Goal: Find specific page/section: Find specific page/section

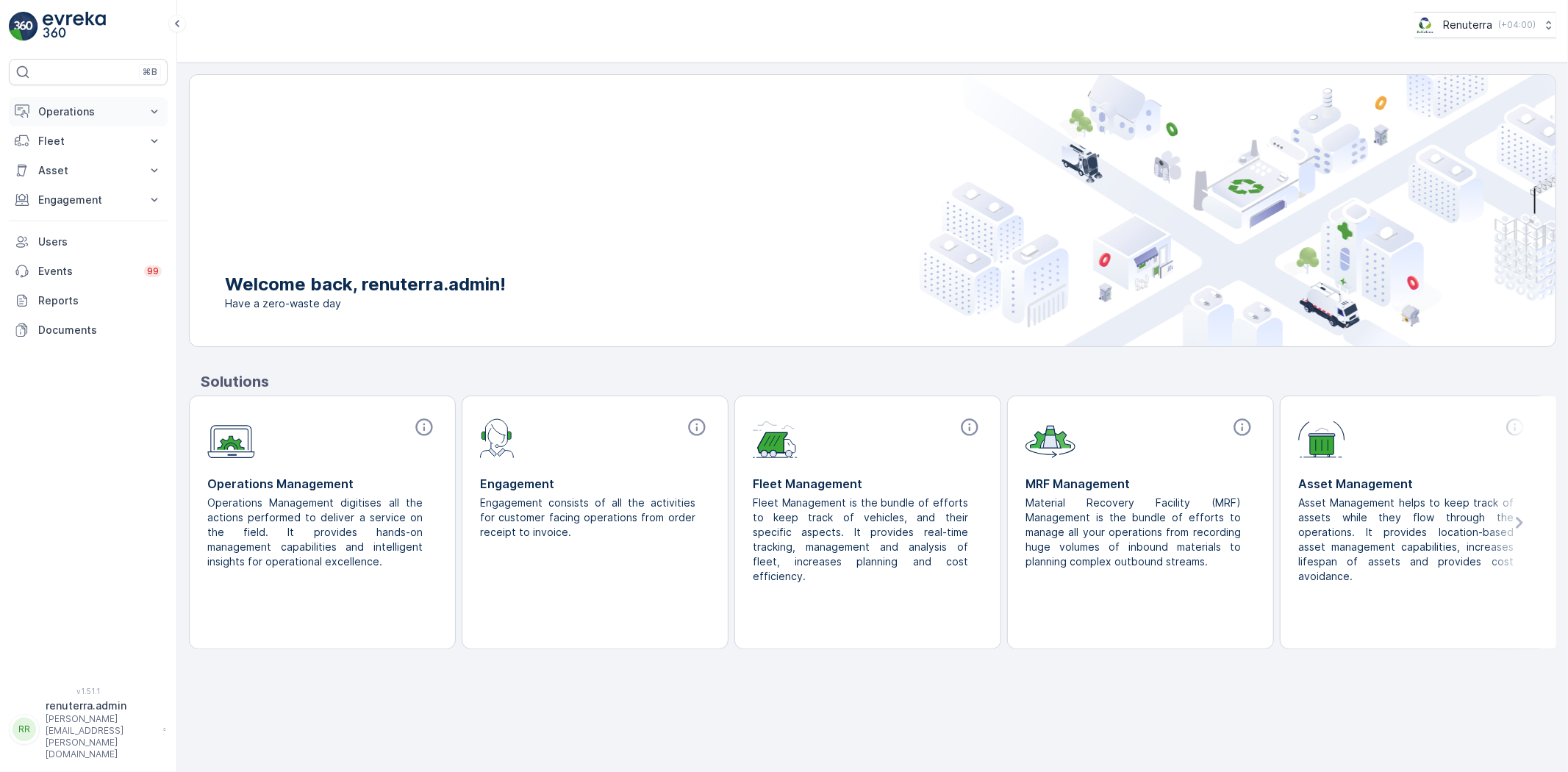
click at [38, 101] on button "Operations" at bounding box center [87, 112] width 159 height 29
click at [60, 149] on link "Planning" at bounding box center [100, 157] width 136 height 21
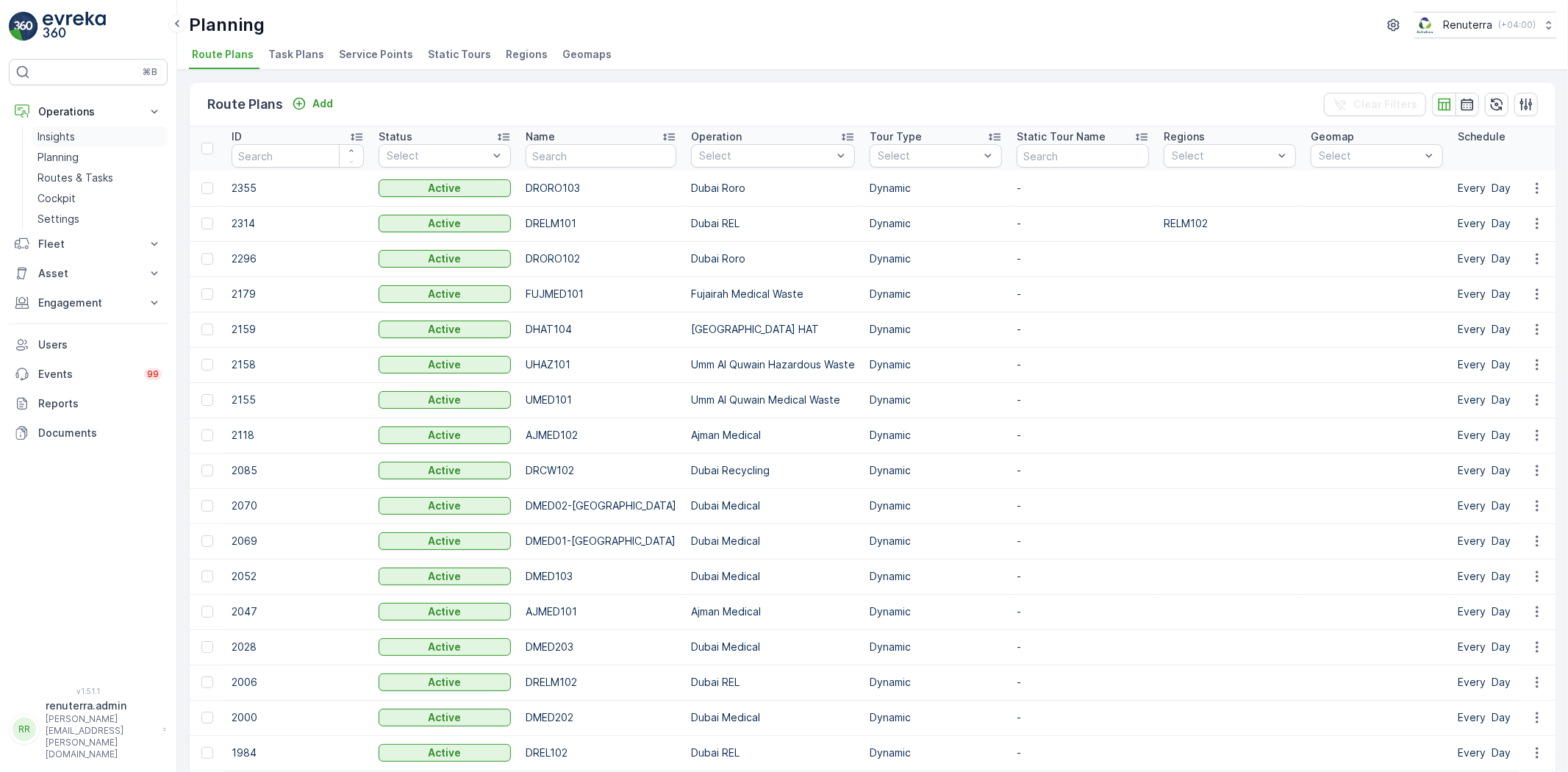
click at [81, 142] on link "Insights" at bounding box center [100, 136] width 136 height 21
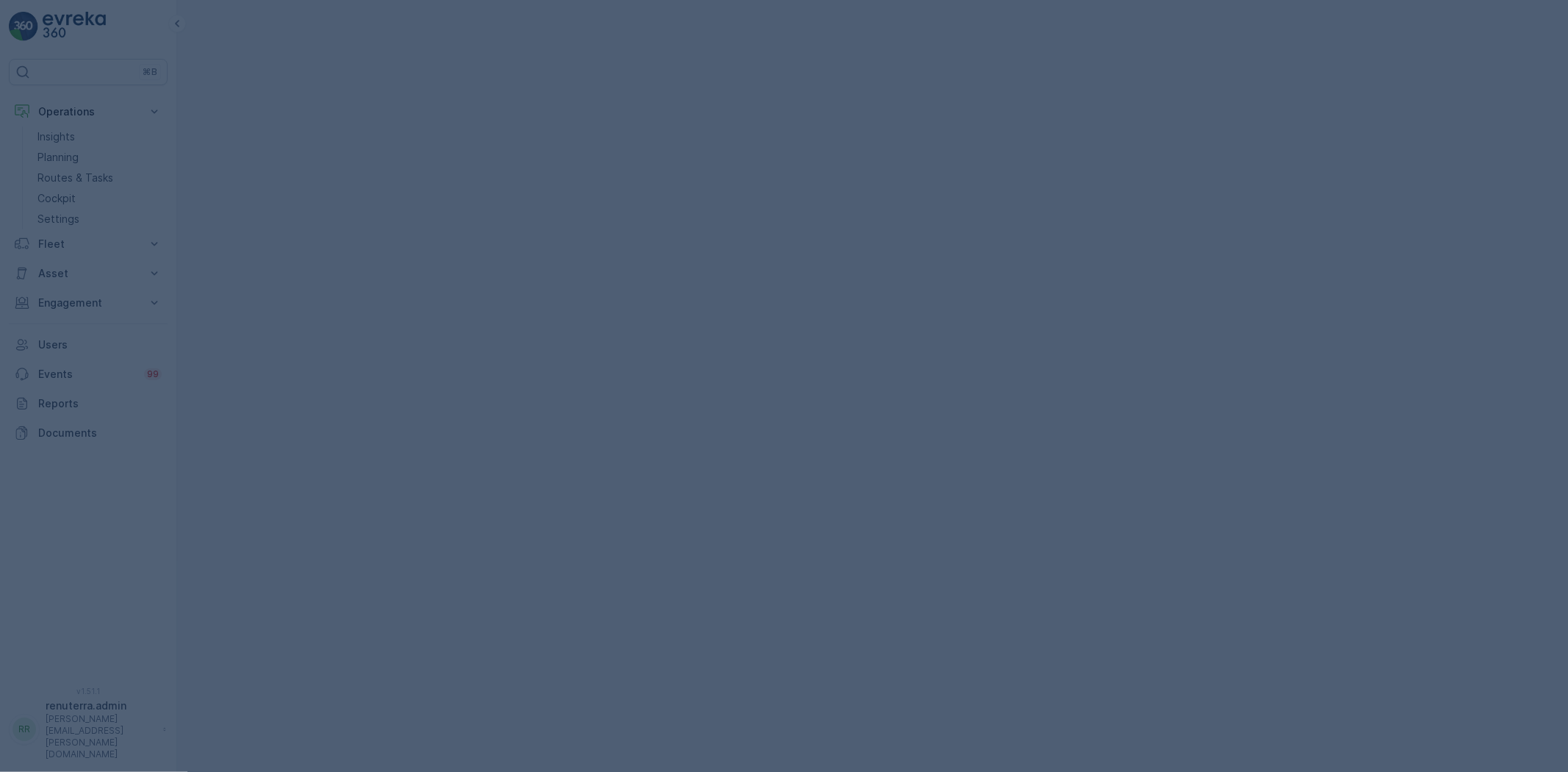
drag, startPoint x: 81, startPoint y: 142, endPoint x: 74, endPoint y: 154, distance: 13.9
click at [74, 154] on div at bounding box center [784, 386] width 1568 height 772
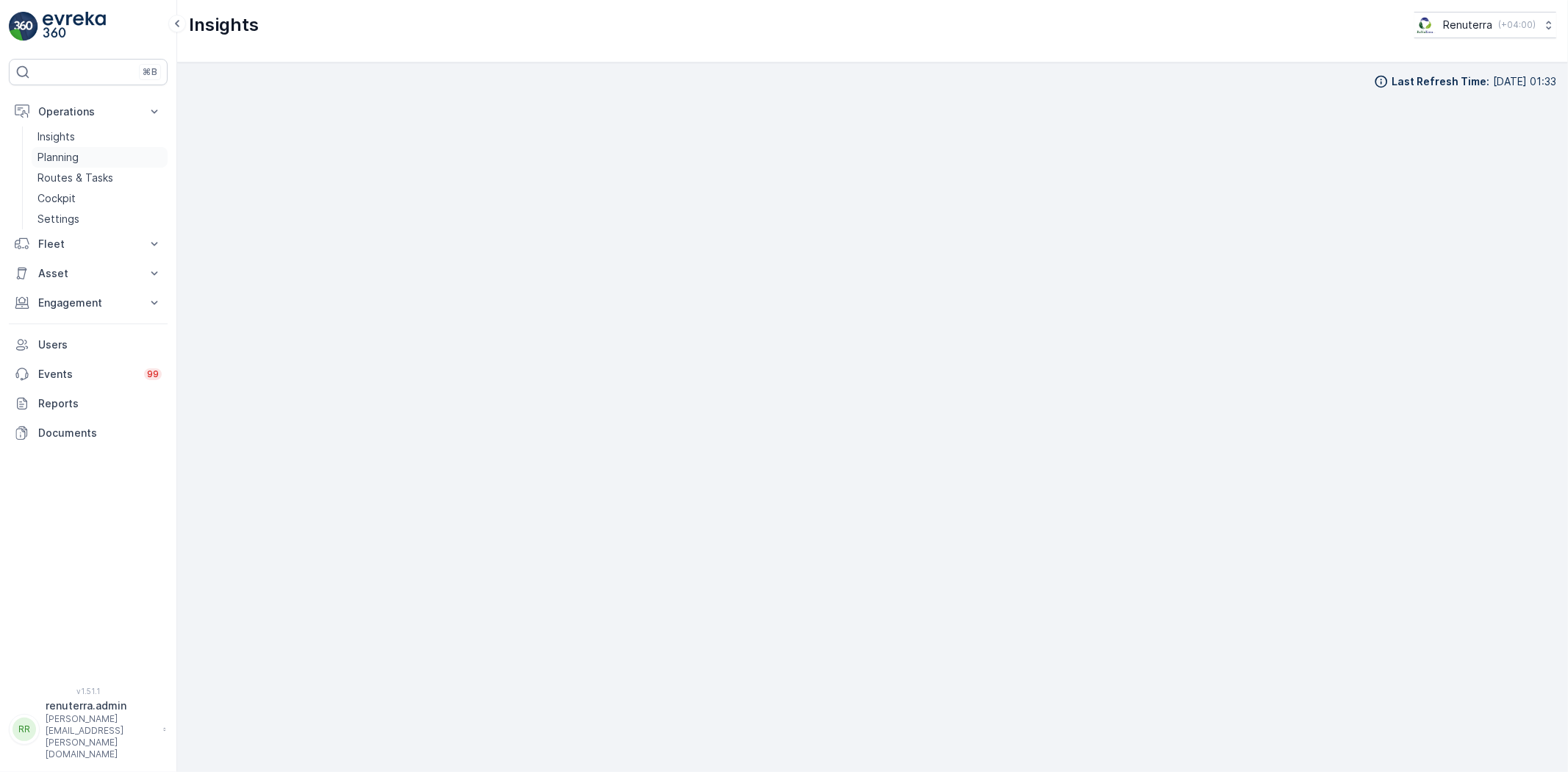
click at [45, 153] on p "Planning" at bounding box center [57, 157] width 41 height 15
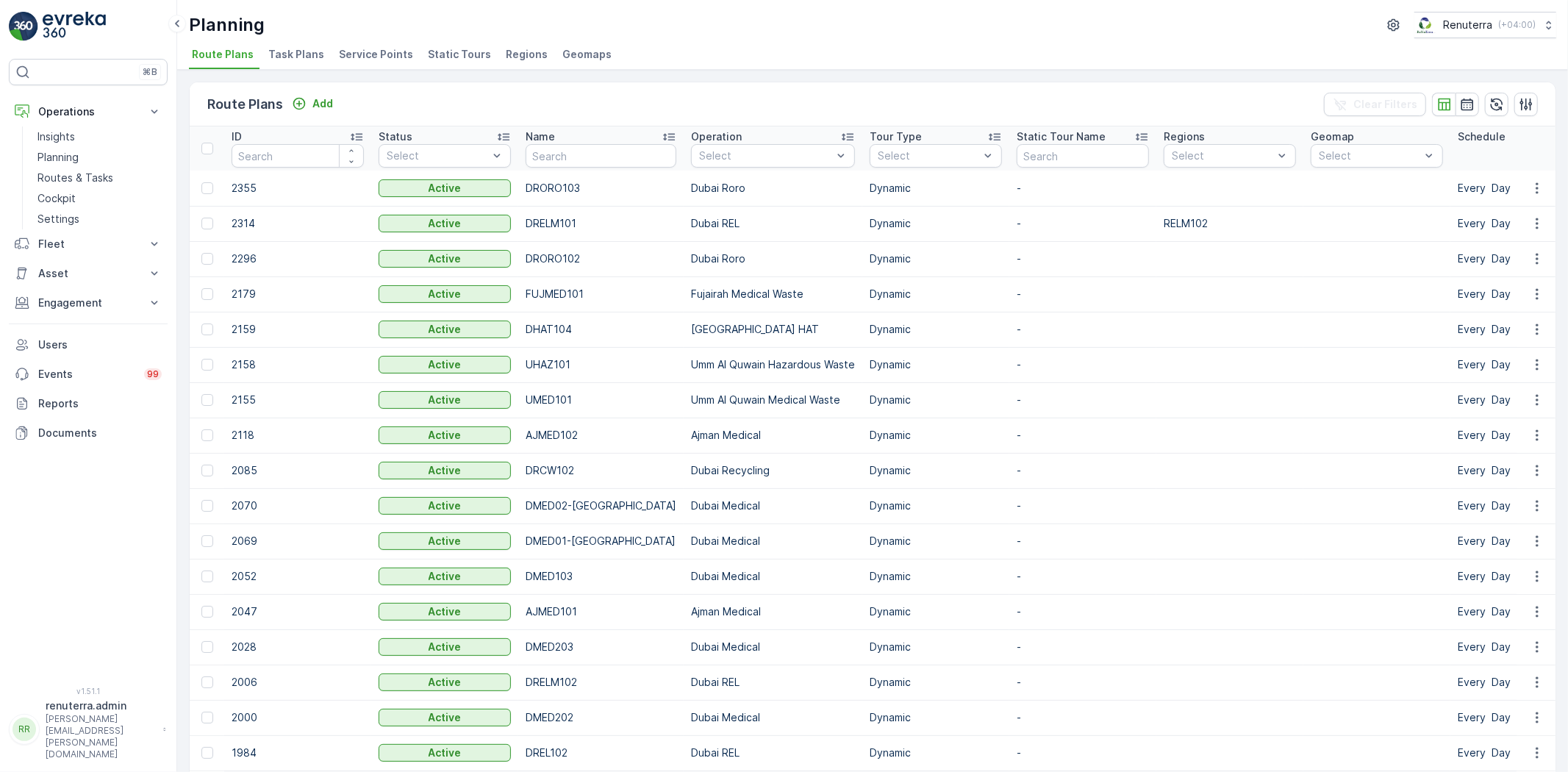
click at [363, 49] on span "Service Points" at bounding box center [376, 54] width 74 height 15
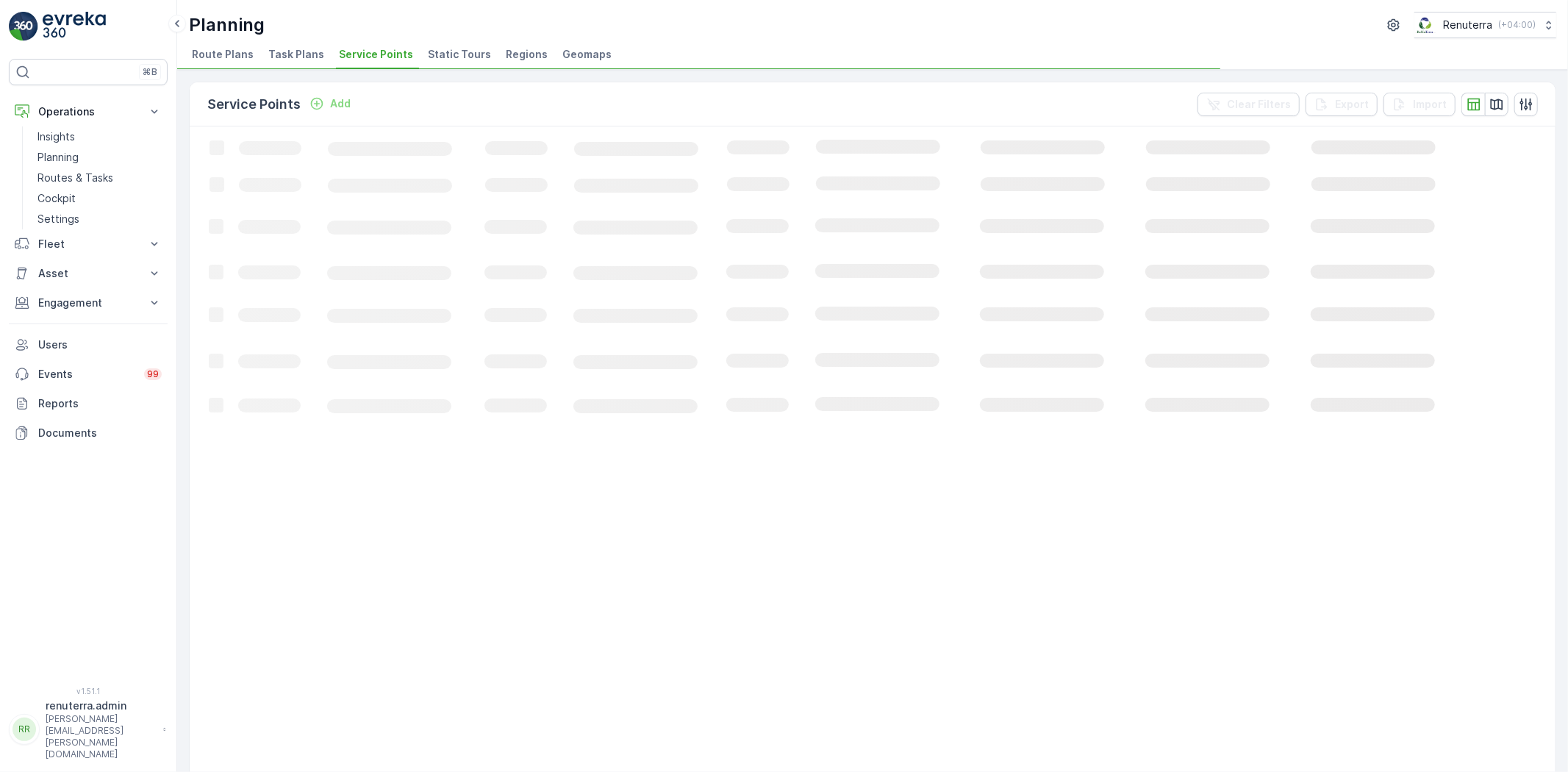
click at [365, 52] on span "Service Points" at bounding box center [376, 54] width 74 height 15
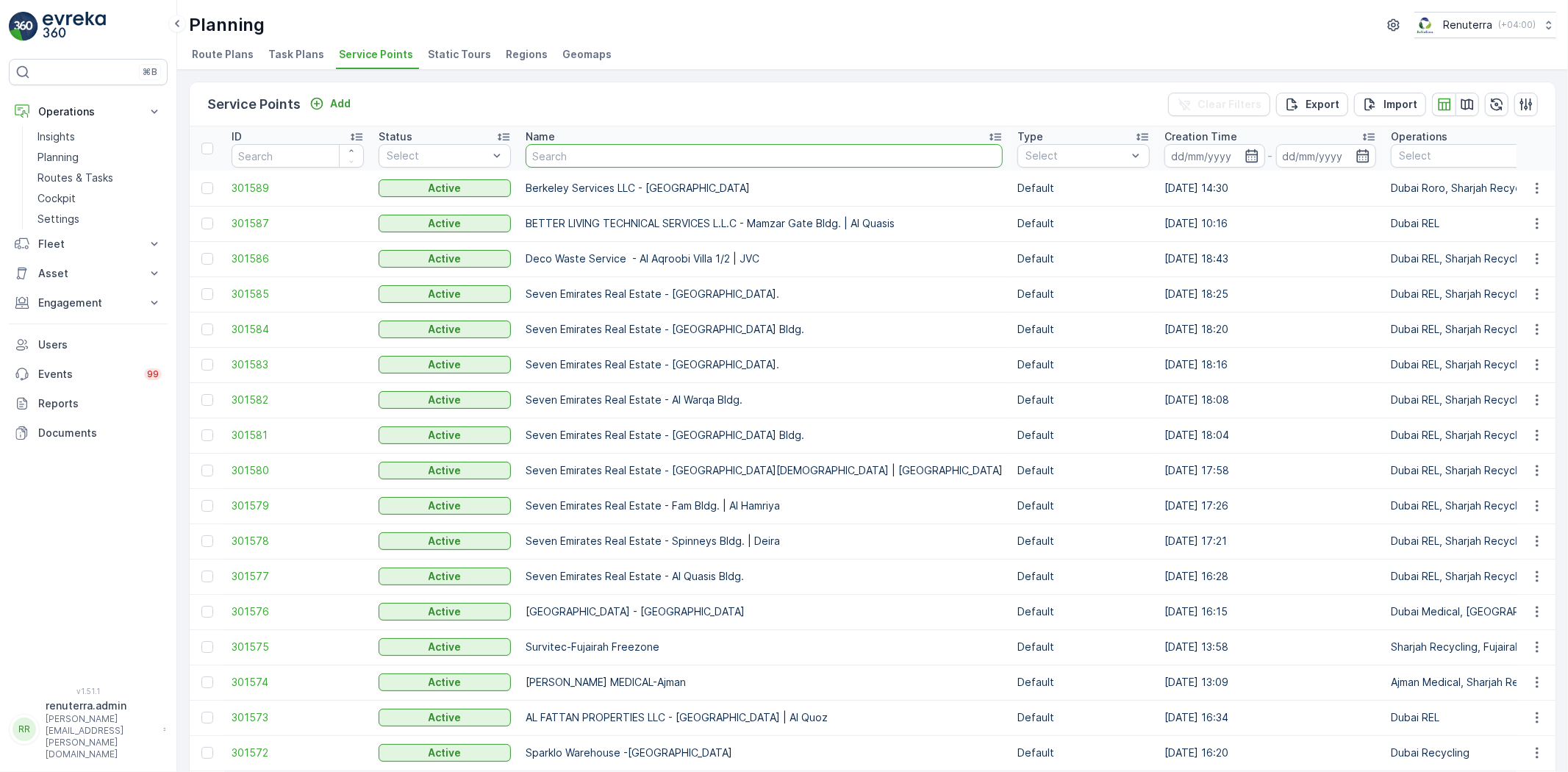
click at [584, 162] on input "text" at bounding box center [764, 156] width 477 height 23
click at [583, 160] on input "text" at bounding box center [764, 156] width 477 height 23
type input "emritates"
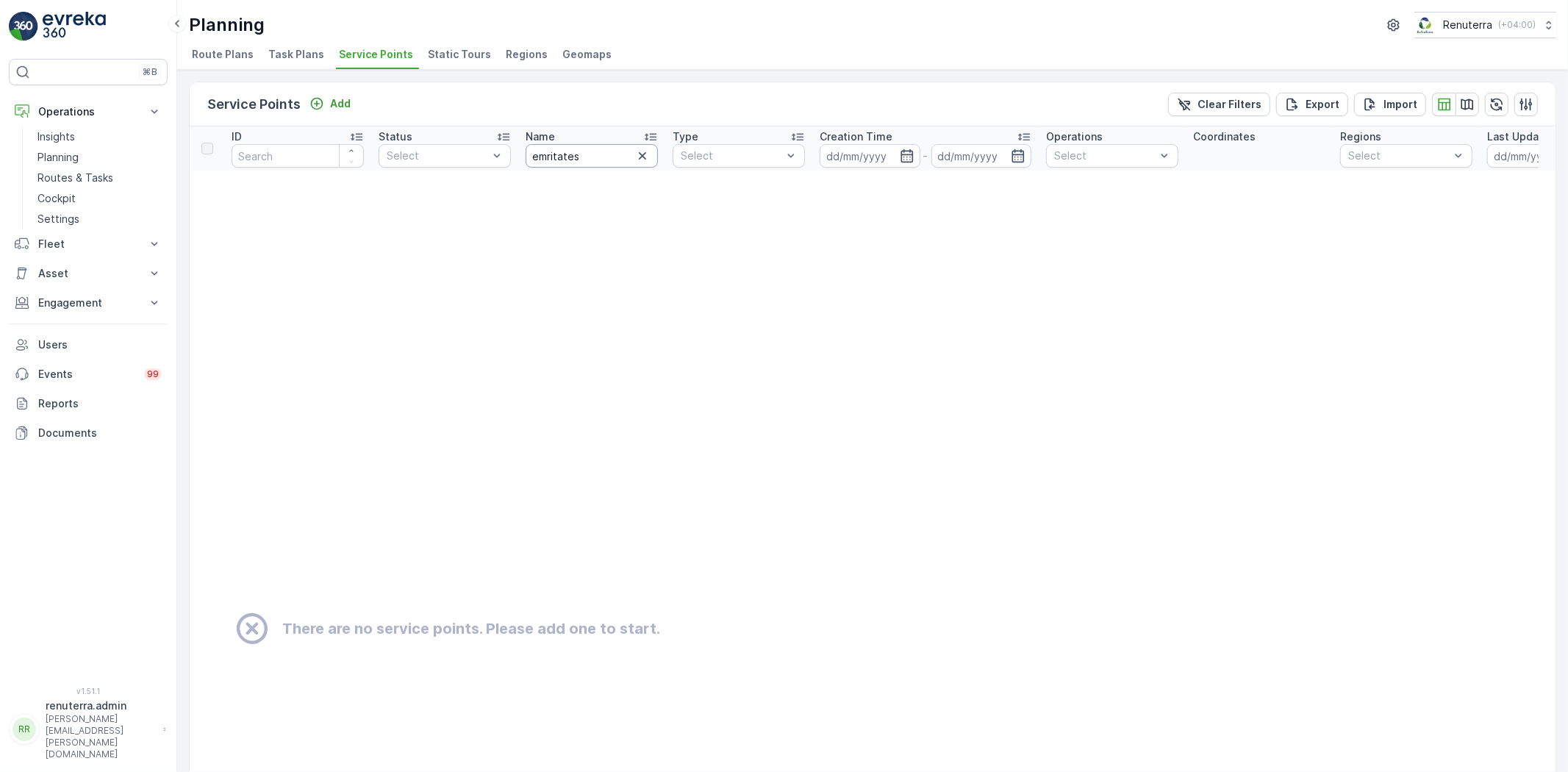
click at [594, 149] on input "emritates" at bounding box center [592, 156] width 132 height 23
type input "emrita"
click at [597, 149] on input "emrita" at bounding box center [592, 156] width 132 height 23
type input "emirates"
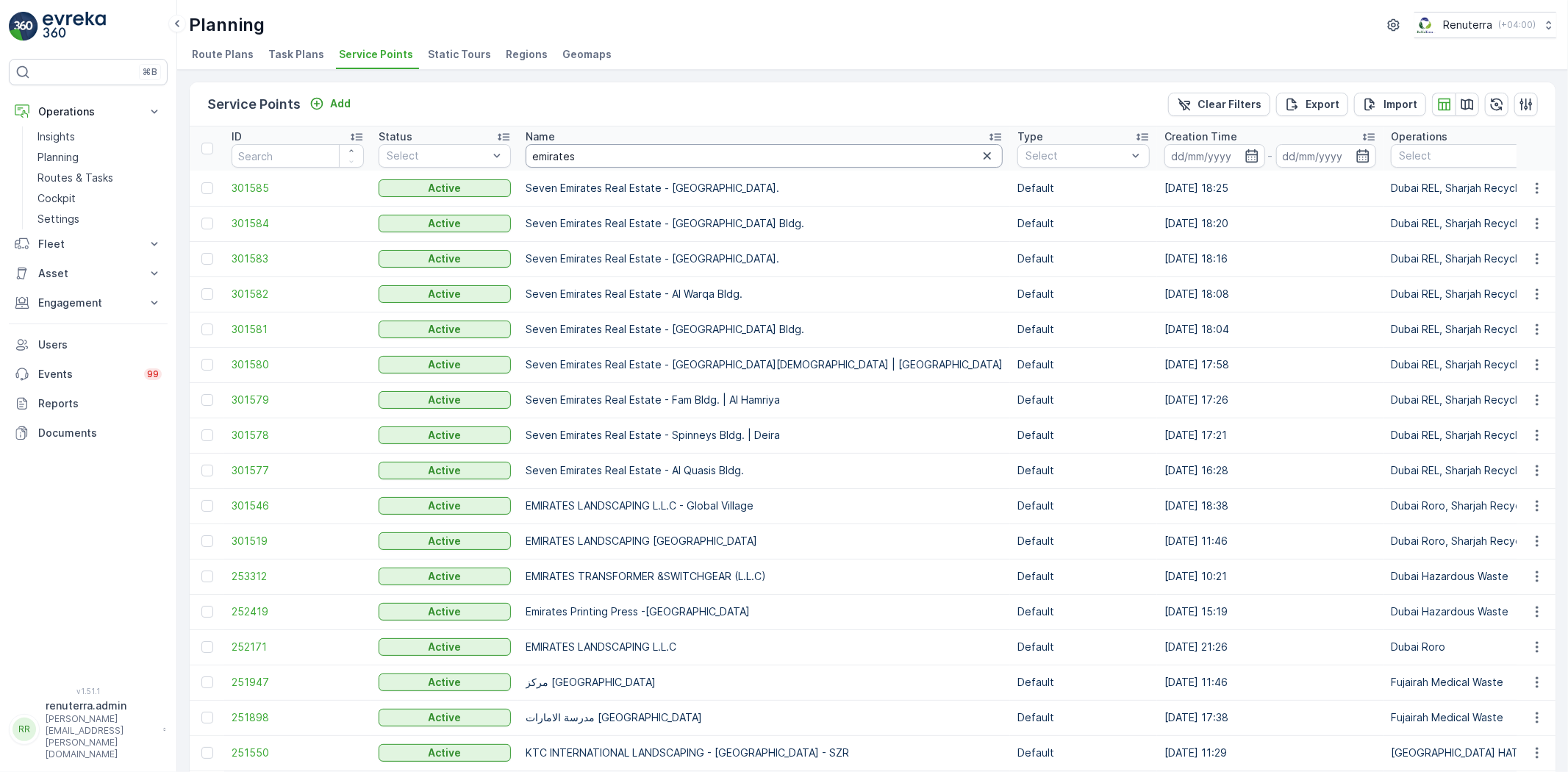
click at [627, 160] on input "emirates" at bounding box center [764, 156] width 477 height 23
type input "emirates"
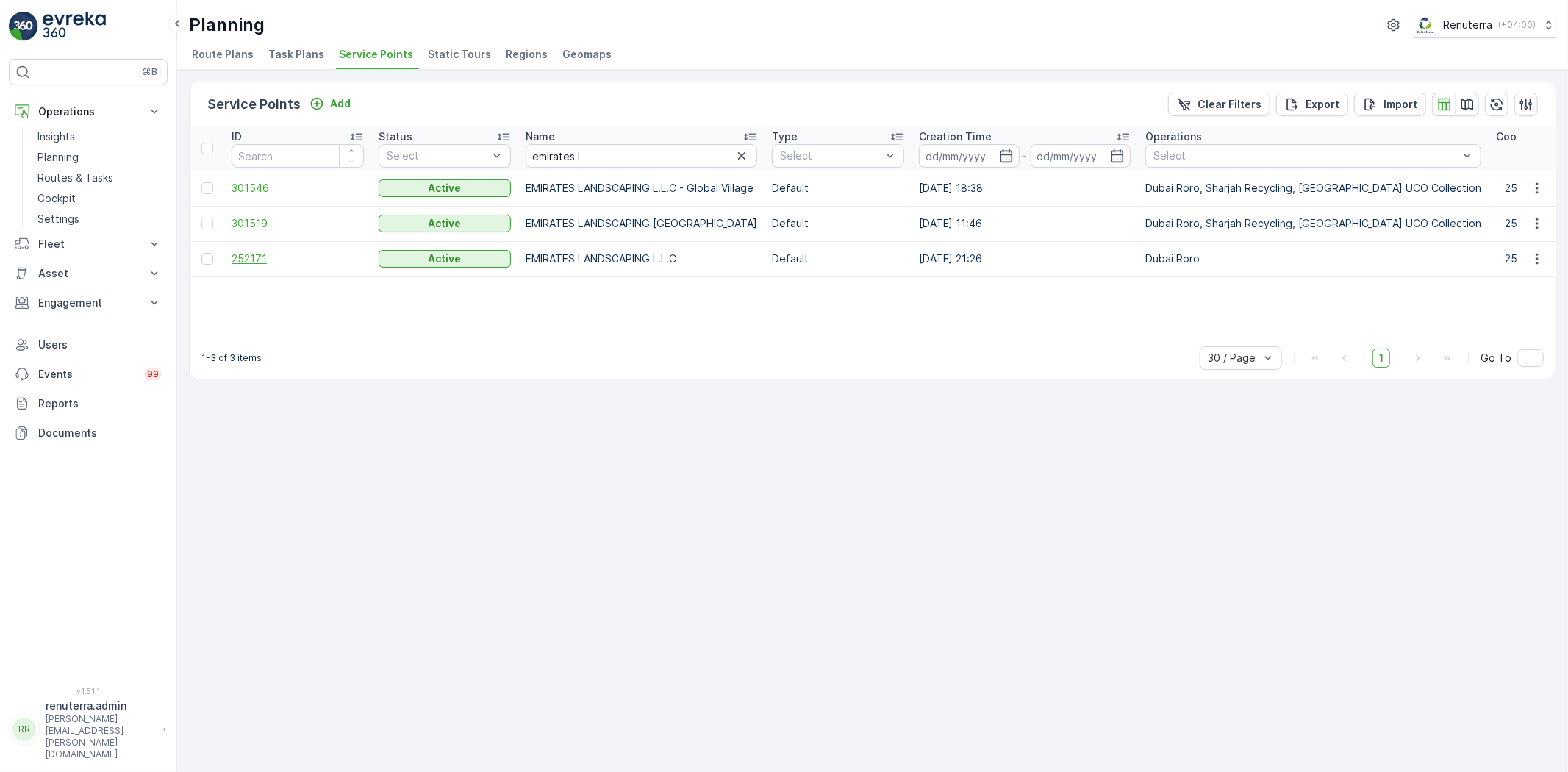
click at [239, 260] on span "252171" at bounding box center [297, 259] width 132 height 15
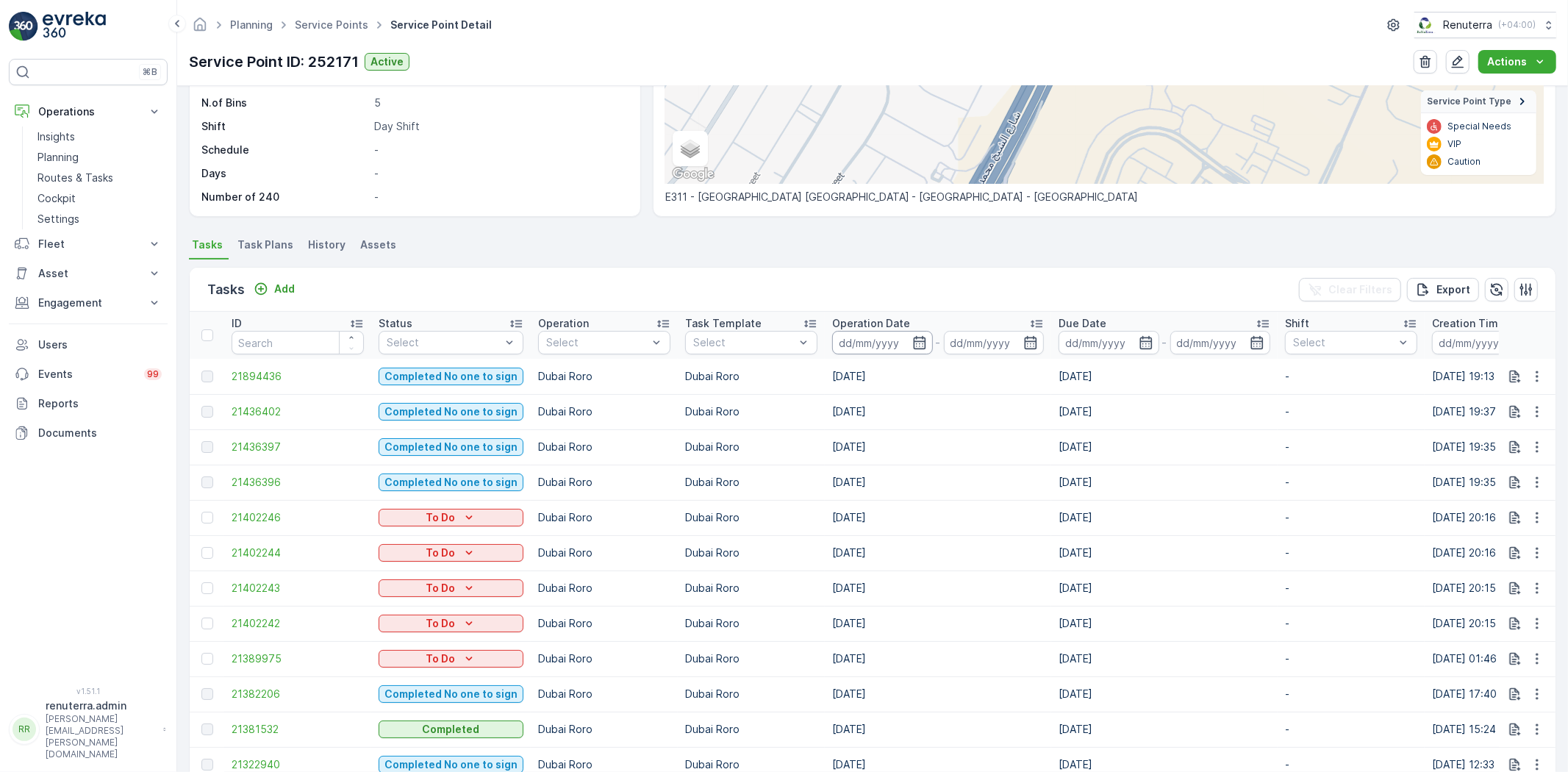
scroll to position [245, 0]
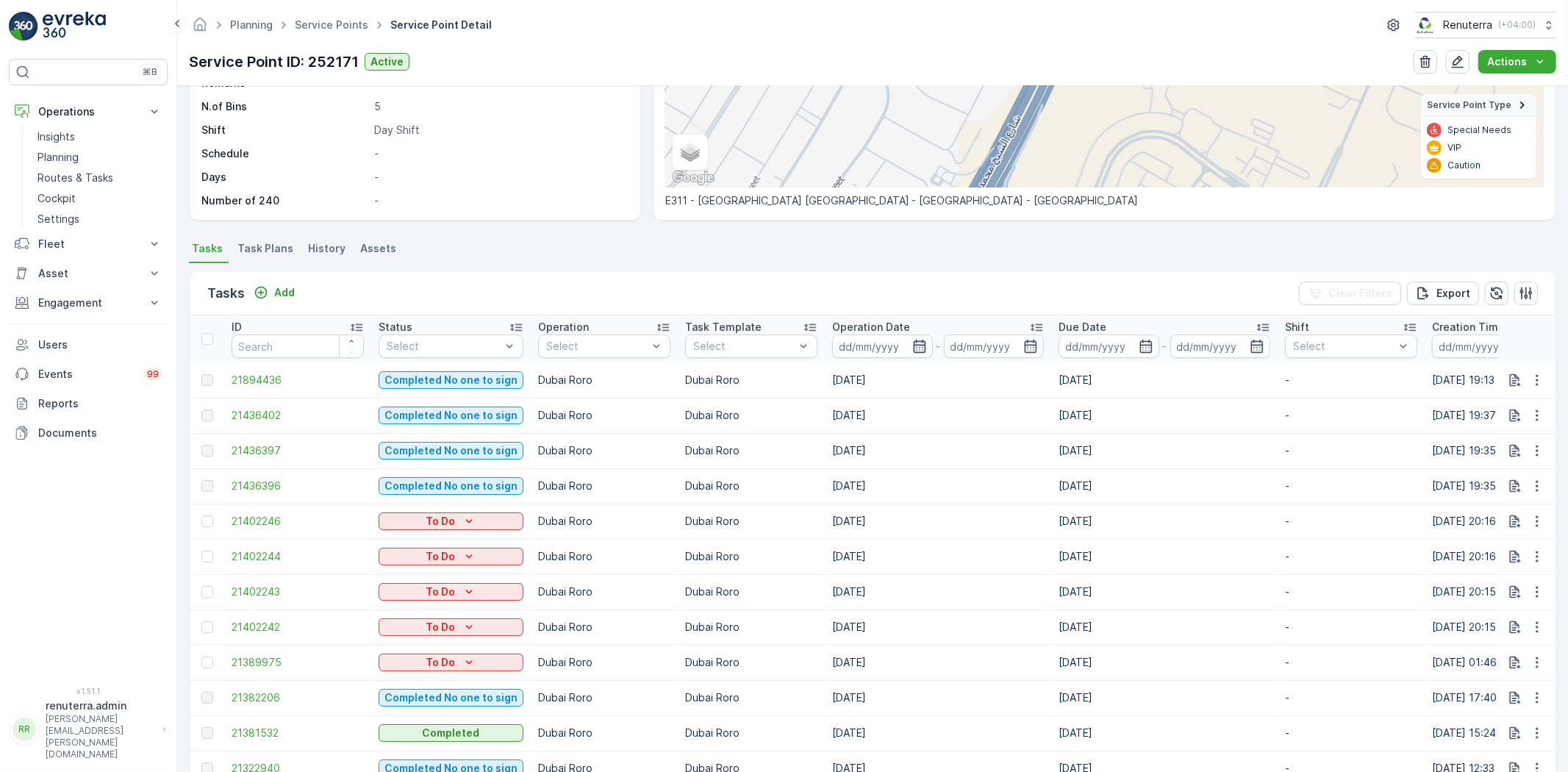
click at [913, 340] on icon "button" at bounding box center [919, 346] width 15 height 15
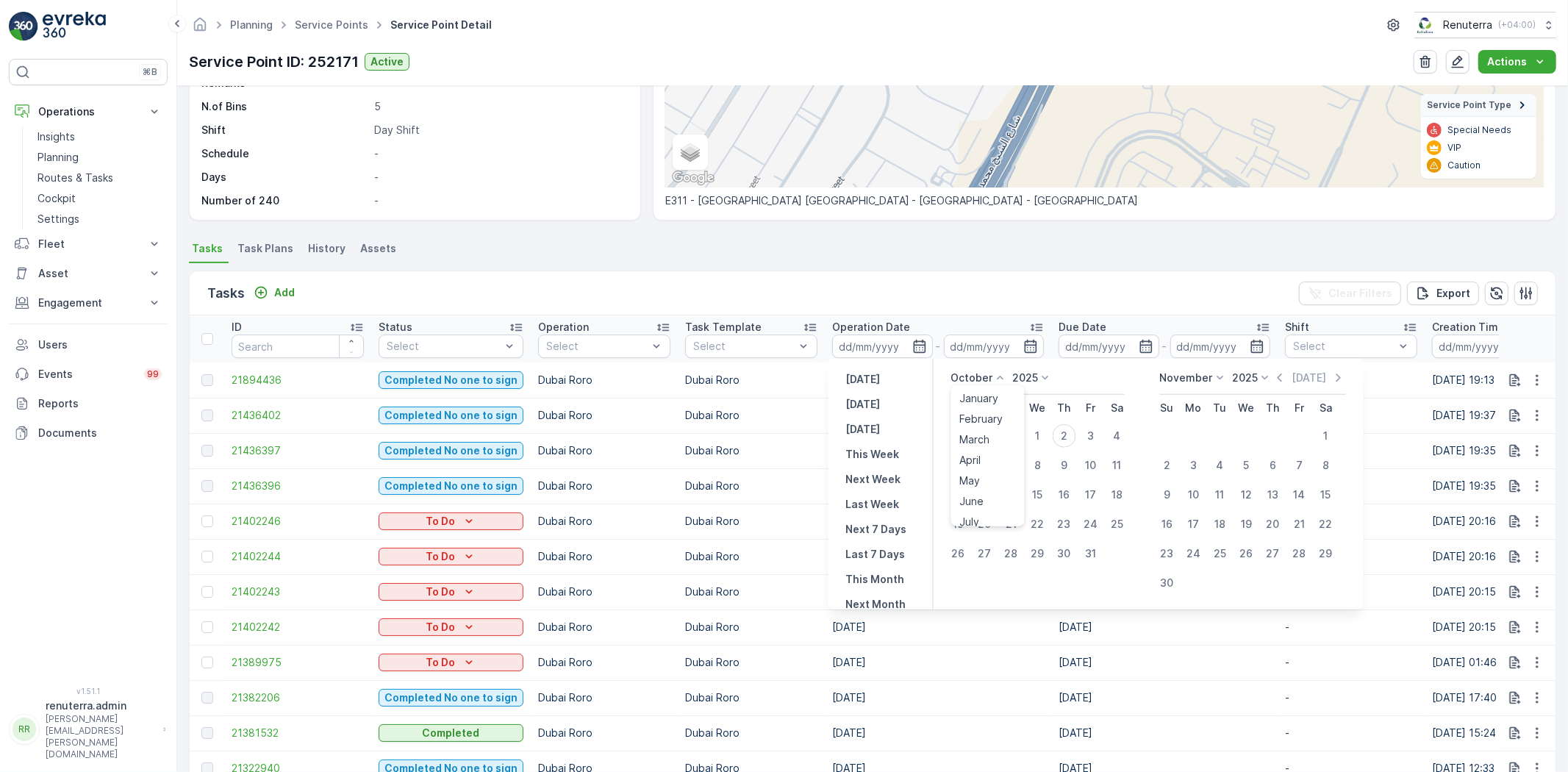
click at [1004, 379] on icon at bounding box center [1000, 377] width 15 height 15
click at [980, 482] on span "September" at bounding box center [988, 481] width 56 height 15
click at [993, 430] on div "1" at bounding box center [985, 436] width 23 height 23
type input "01.09.2025"
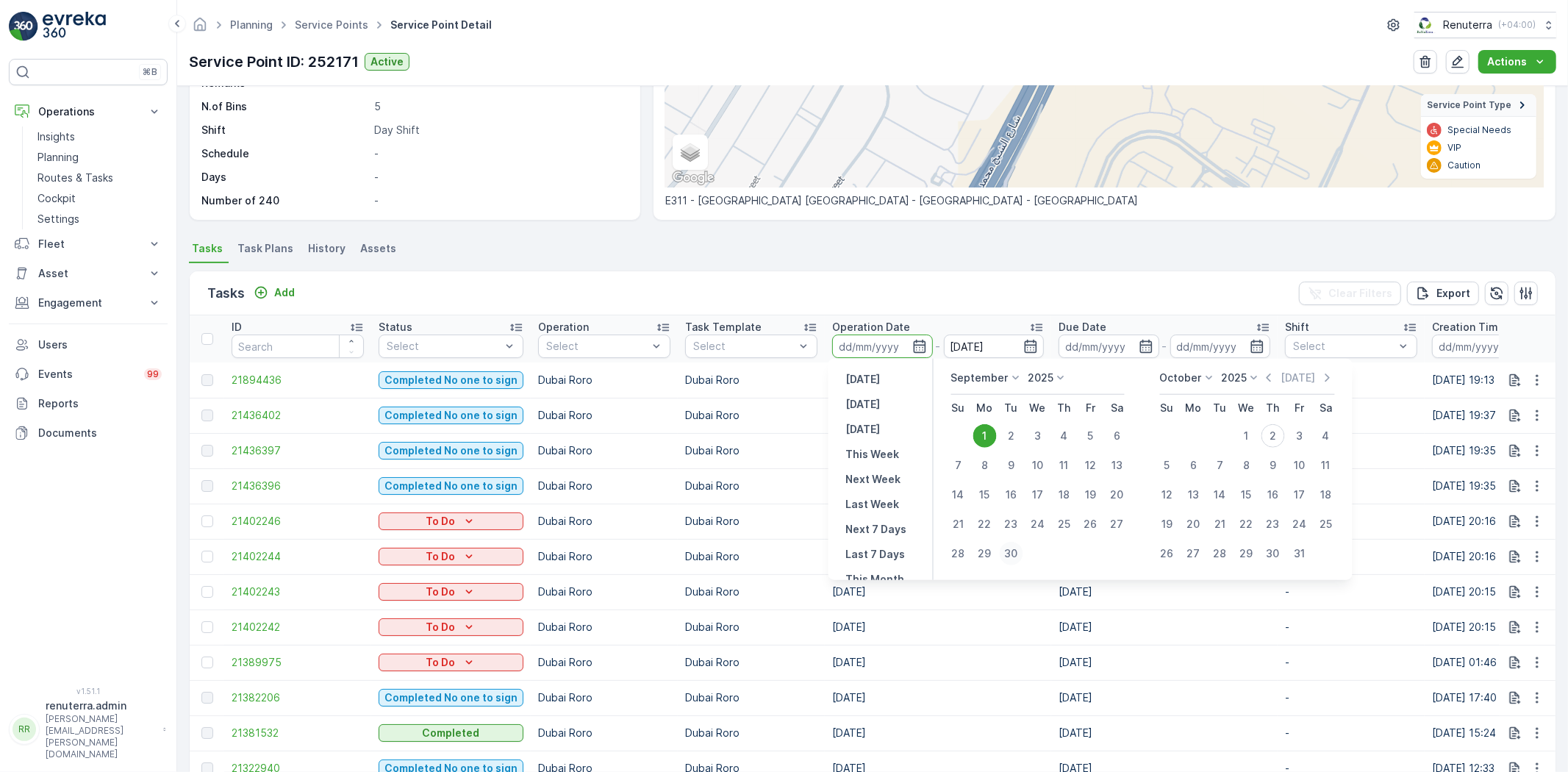
click at [1009, 547] on div "30" at bounding box center [1011, 554] width 23 height 23
type input "30.09.2025"
click at [1009, 547] on div "30" at bounding box center [1011, 554] width 23 height 23
type input "30.09.2025"
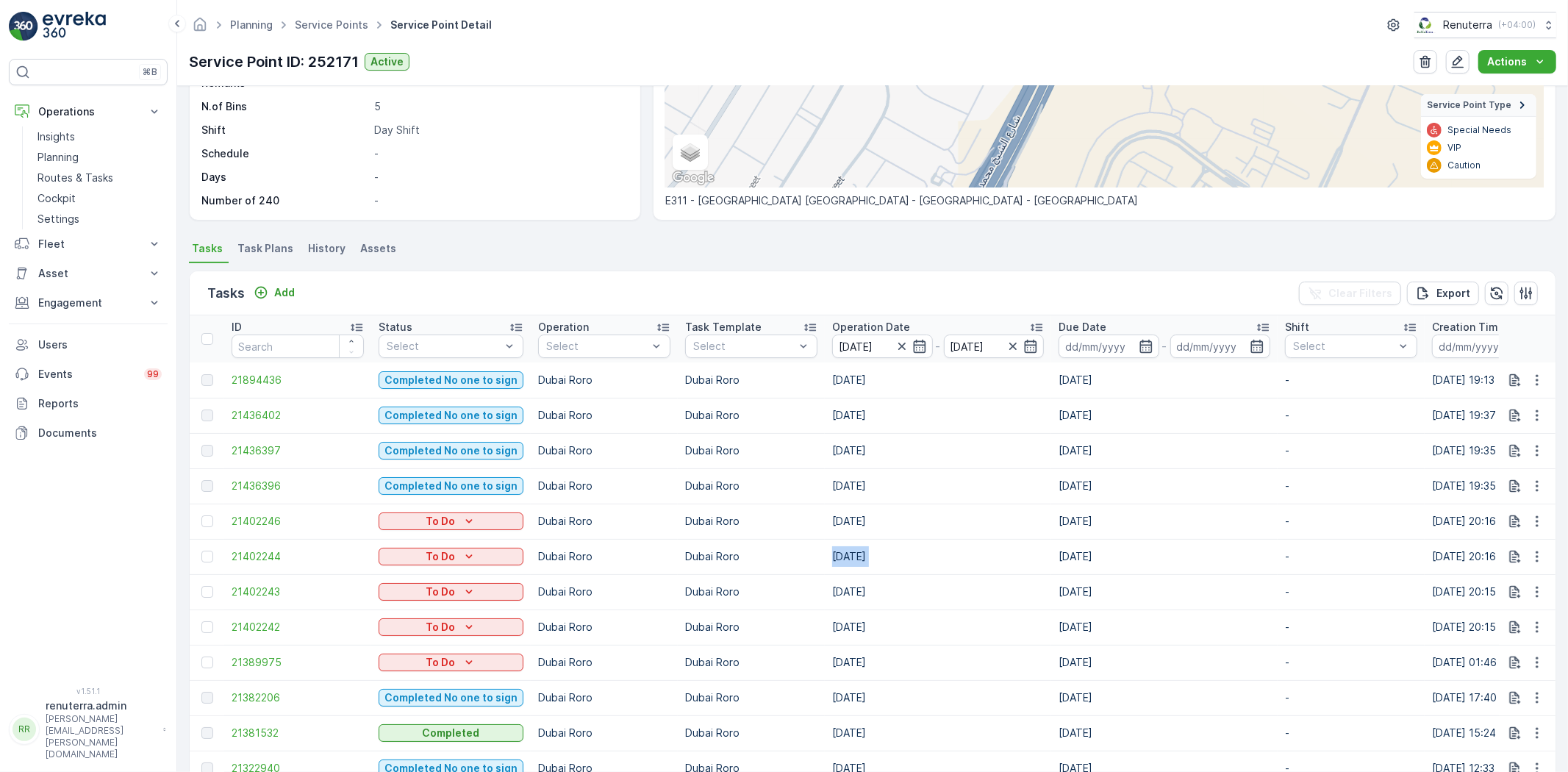
click at [1009, 547] on td "05.09.2025" at bounding box center [938, 557] width 226 height 36
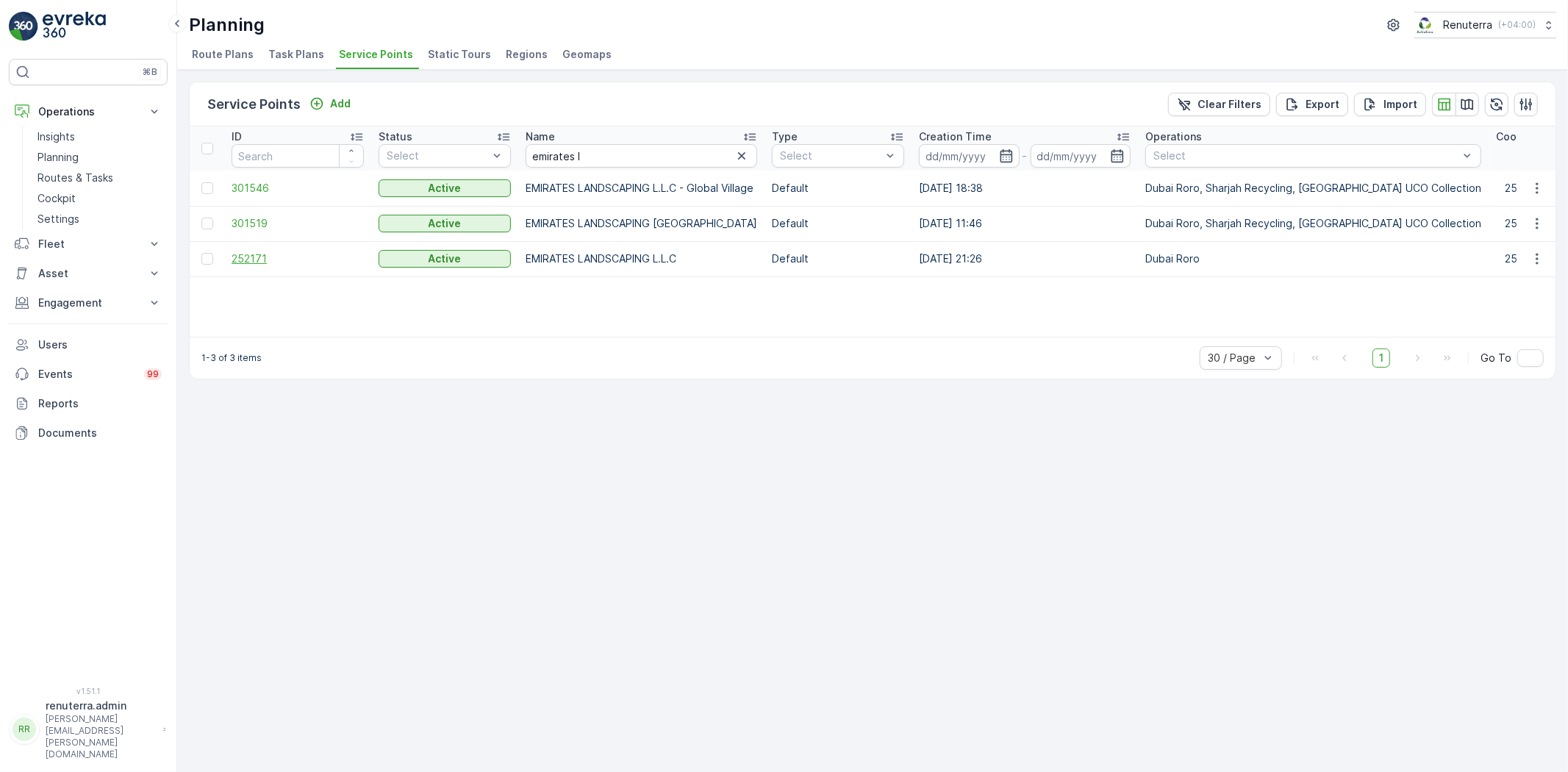
click at [251, 255] on span "252171" at bounding box center [297, 259] width 132 height 15
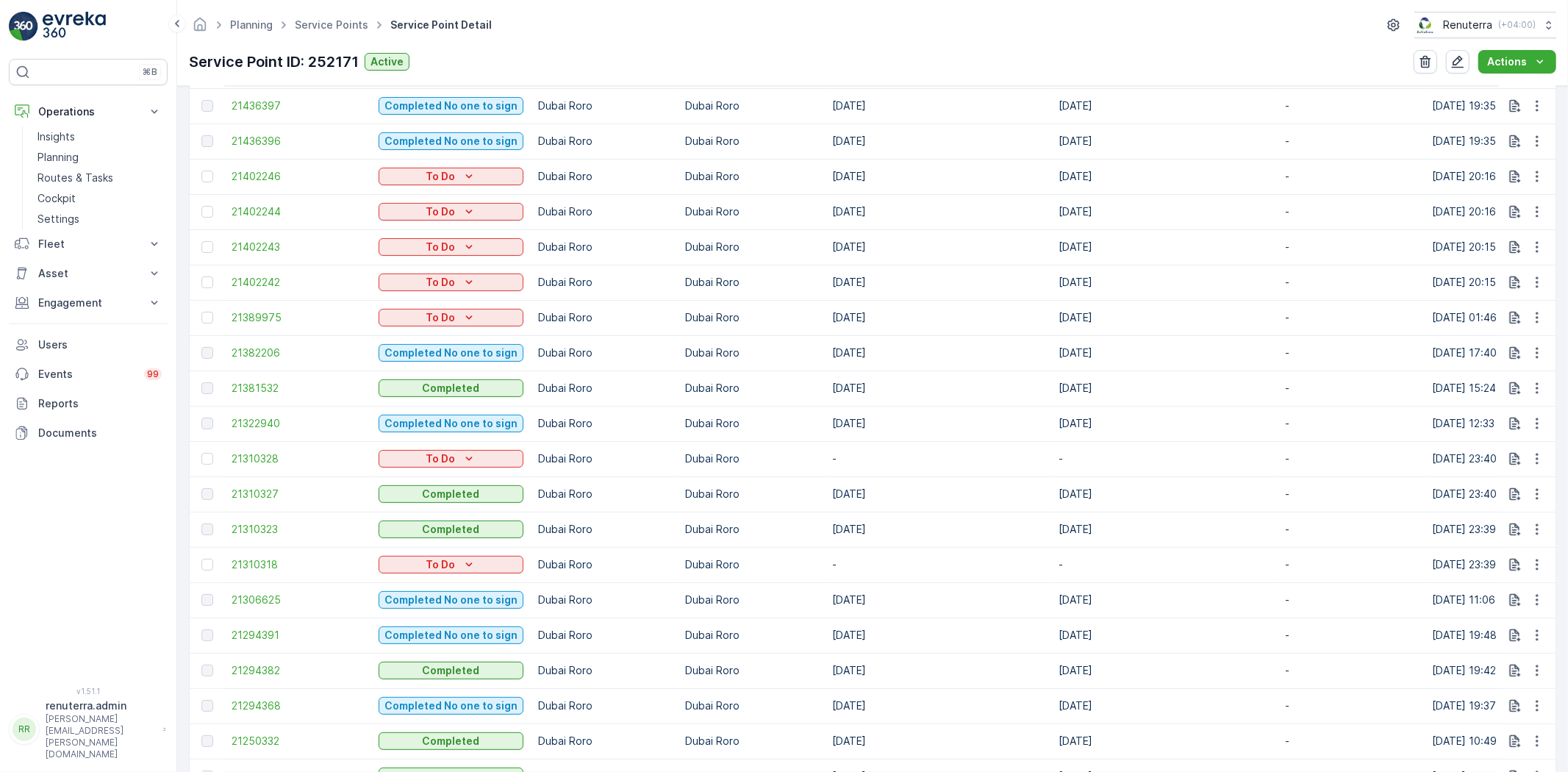
scroll to position [571, 0]
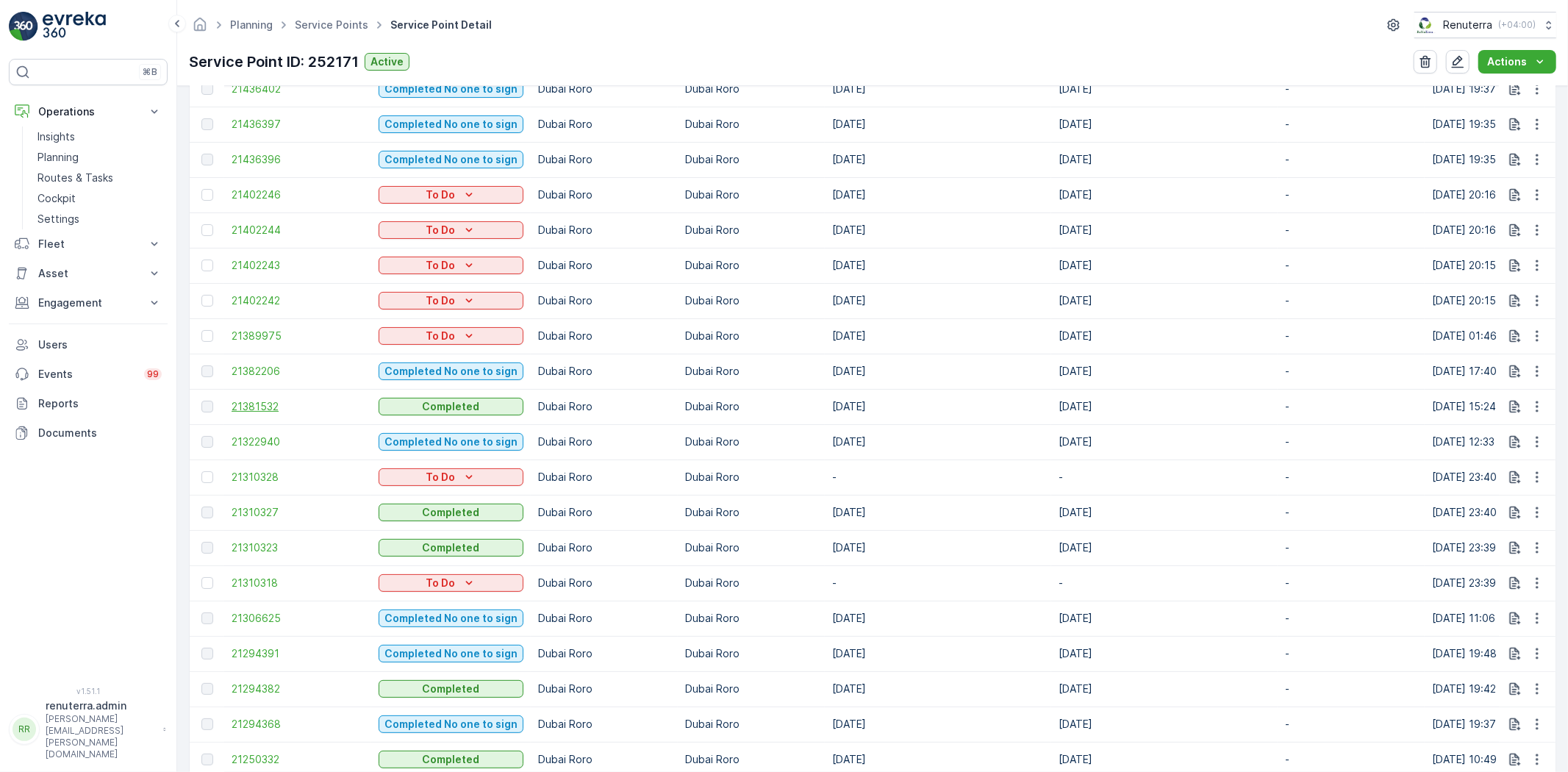
click at [260, 404] on span "21381532" at bounding box center [297, 406] width 132 height 15
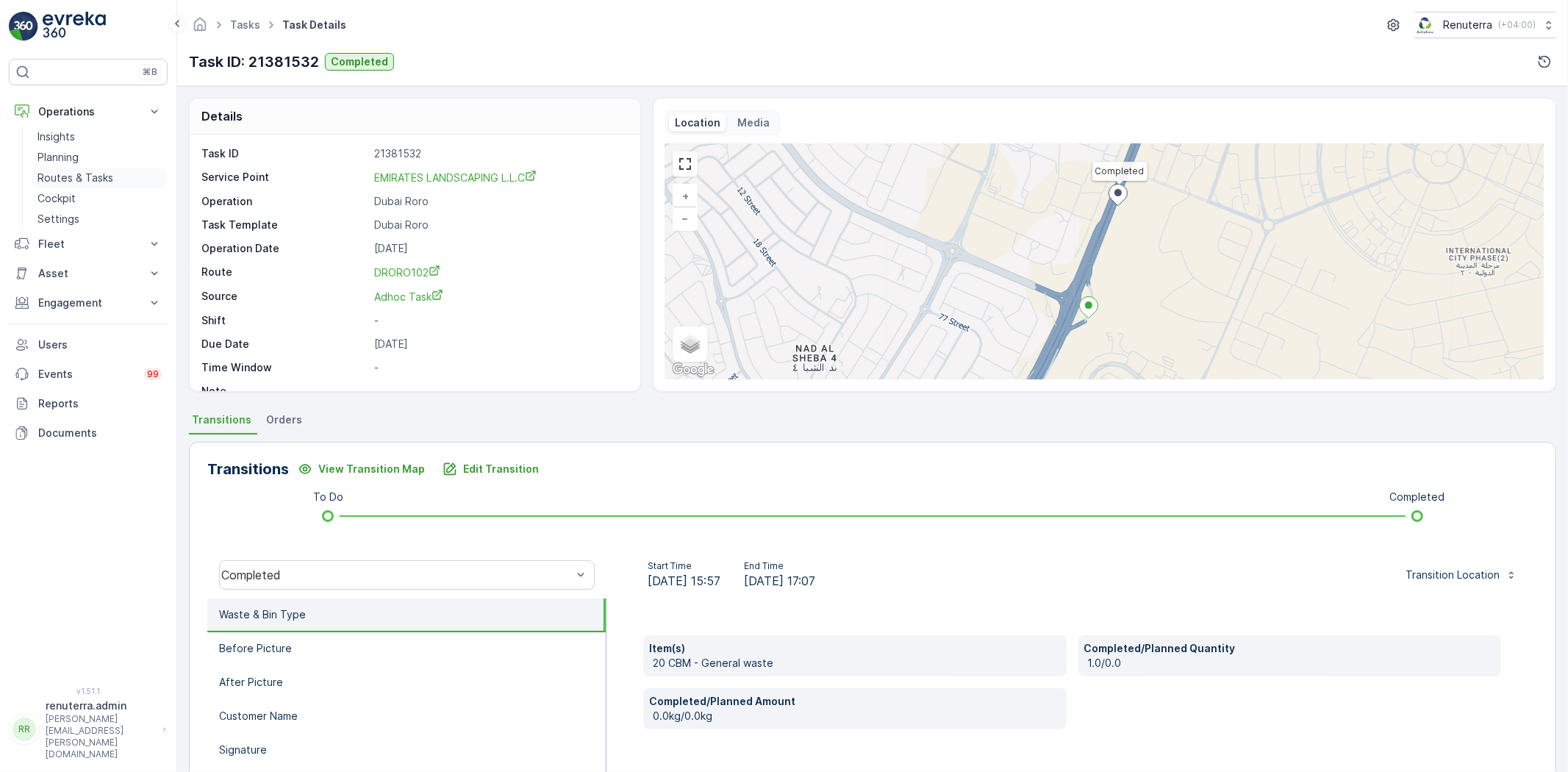
click at [70, 180] on p "Routes & Tasks" at bounding box center [75, 177] width 76 height 15
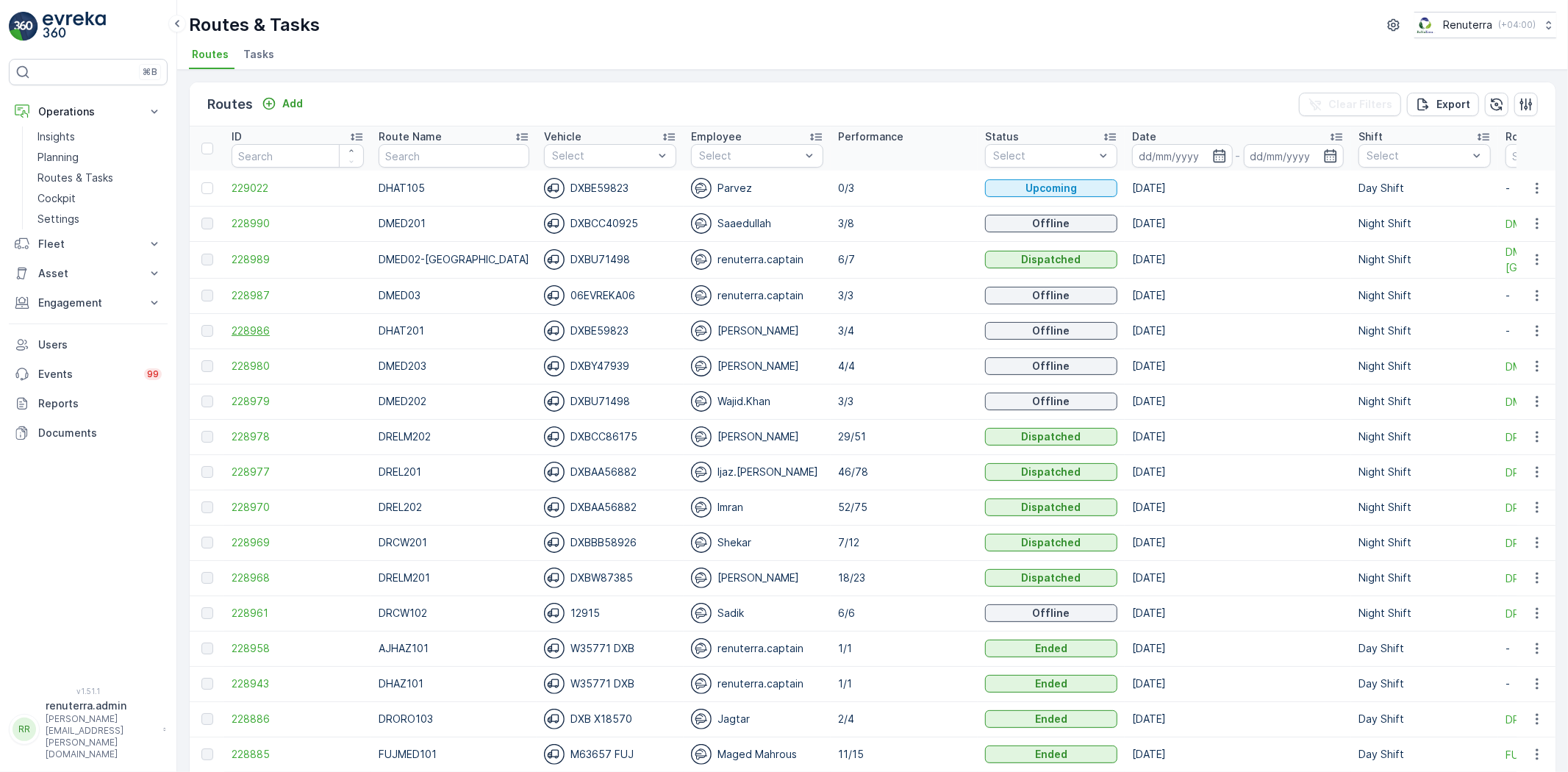
click at [251, 335] on span "228986" at bounding box center [297, 331] width 132 height 15
